Goal: Find specific page/section: Find specific page/section

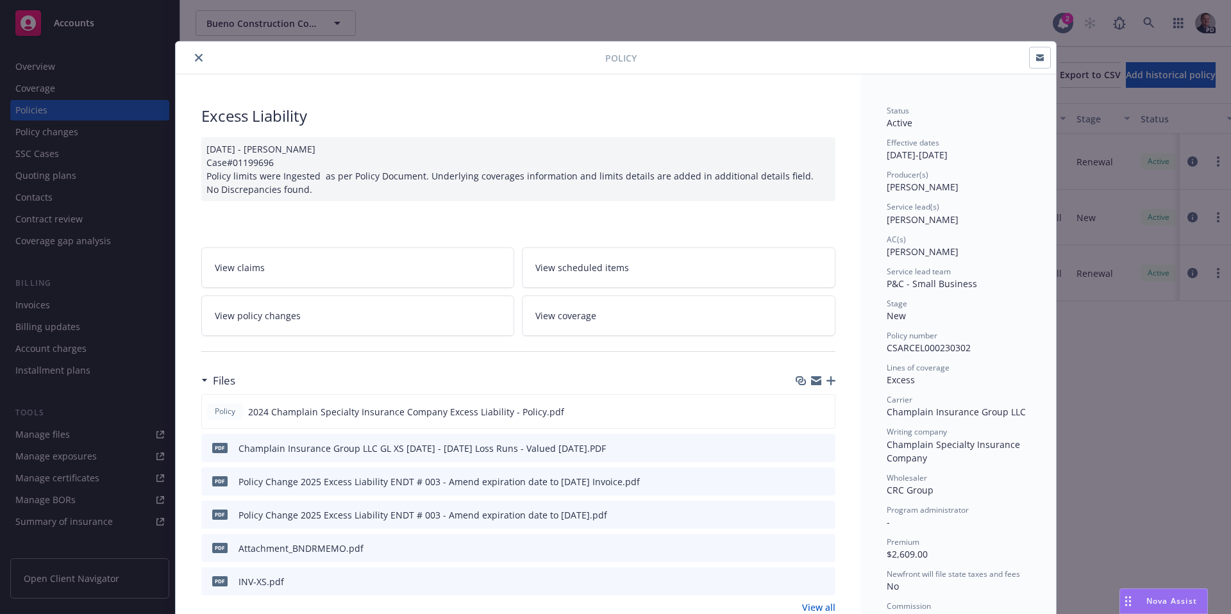
scroll to position [38, 0]
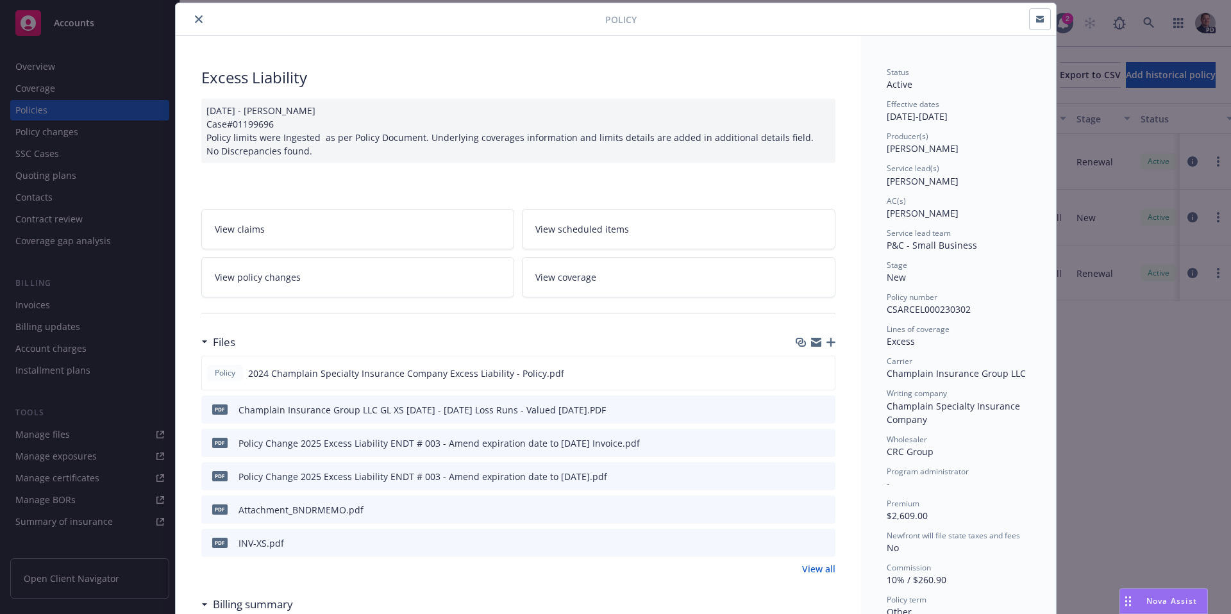
click at [195, 15] on icon "close" at bounding box center [199, 19] width 8 height 8
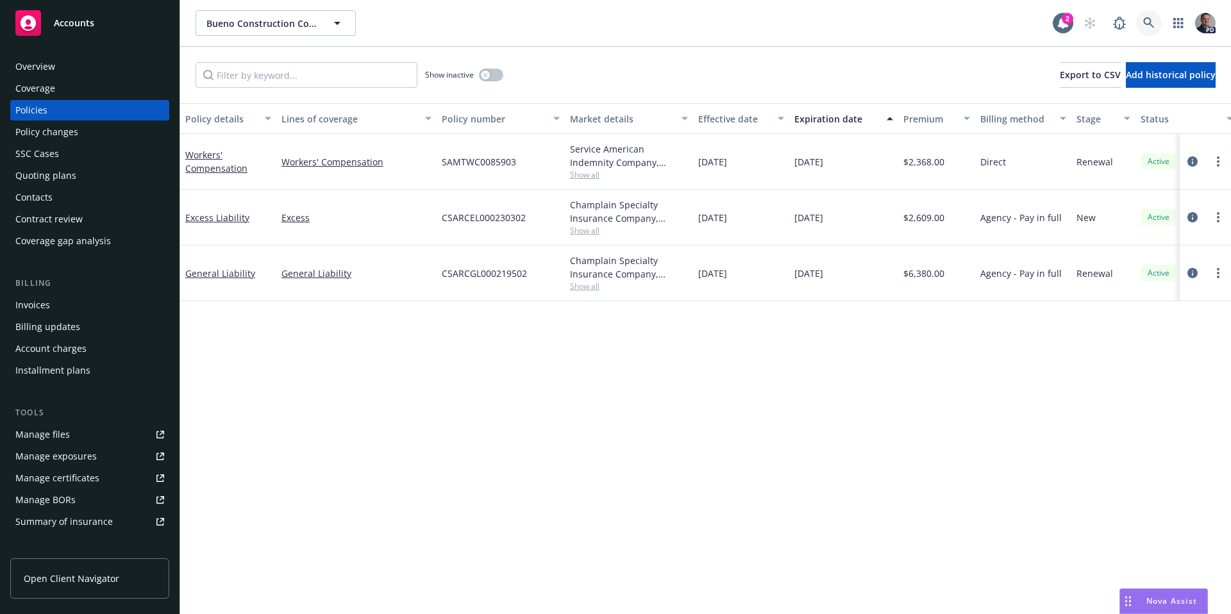
click at [1149, 29] on link at bounding box center [1149, 23] width 26 height 26
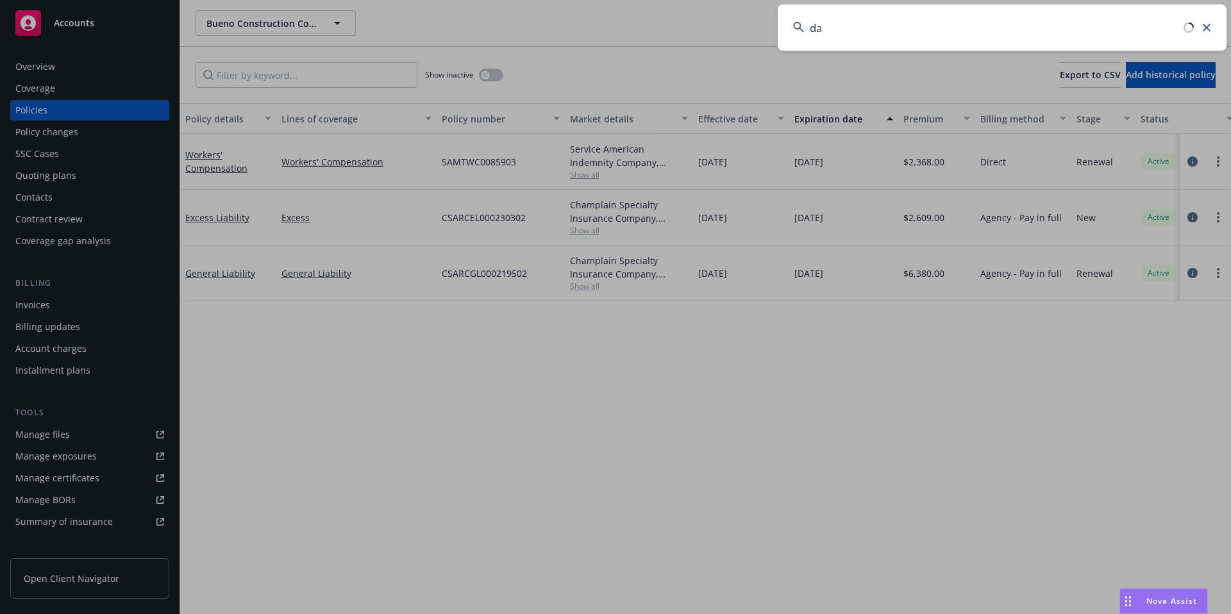
type input "d"
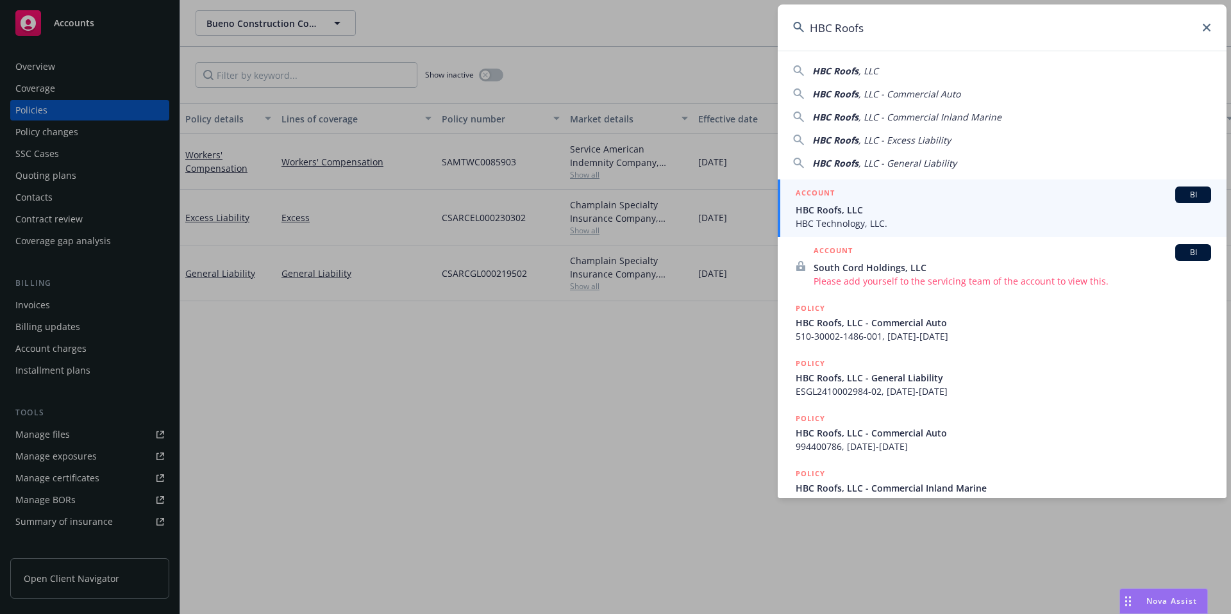
type input "HBC Roofs"
click at [851, 195] on div "ACCOUNT BI" at bounding box center [1004, 195] width 416 height 17
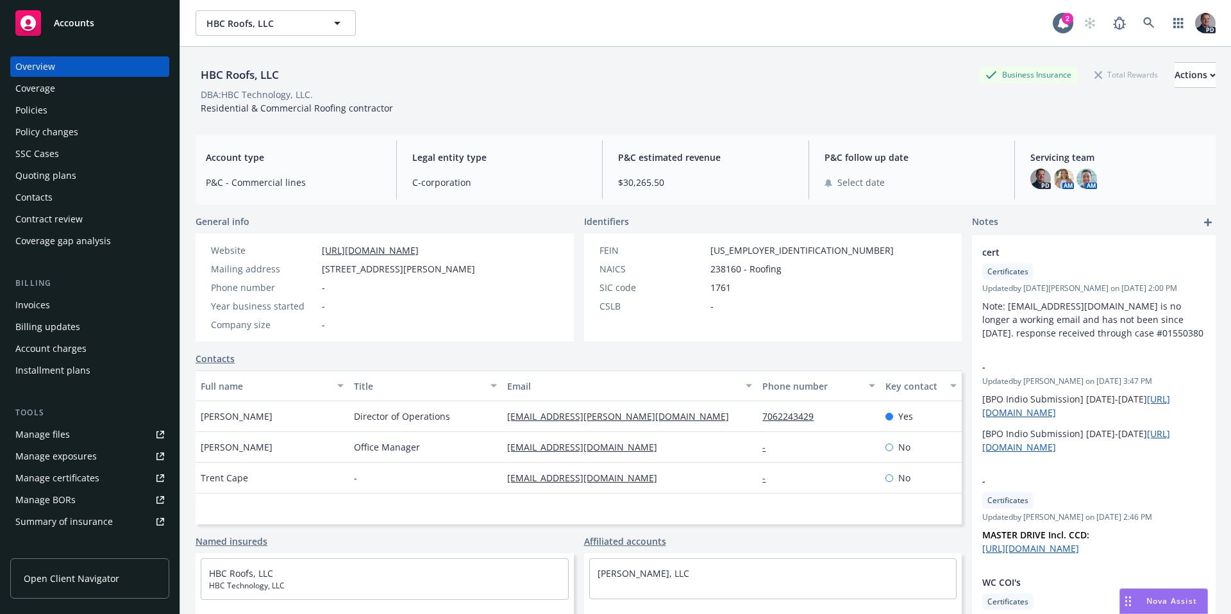
click at [62, 108] on div "Policies" at bounding box center [89, 110] width 149 height 21
